Goal: Find specific page/section: Find specific page/section

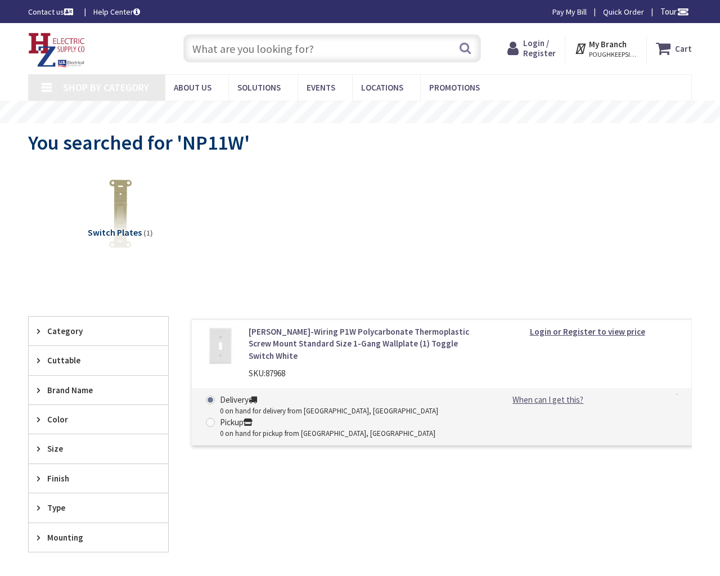
type input "Eptings Camp Rd, [PERSON_NAME], SC 29036, [GEOGRAPHIC_DATA]"
